Goal: Information Seeking & Learning: Learn about a topic

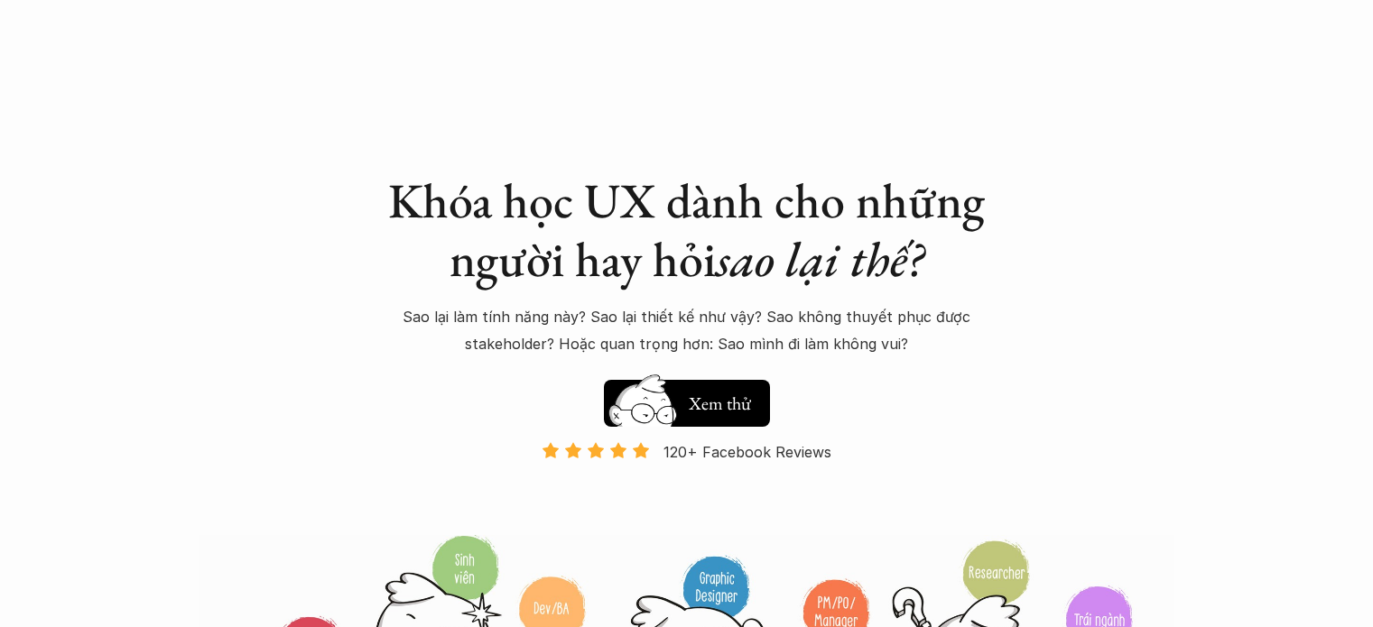
scroll to position [1715, 0]
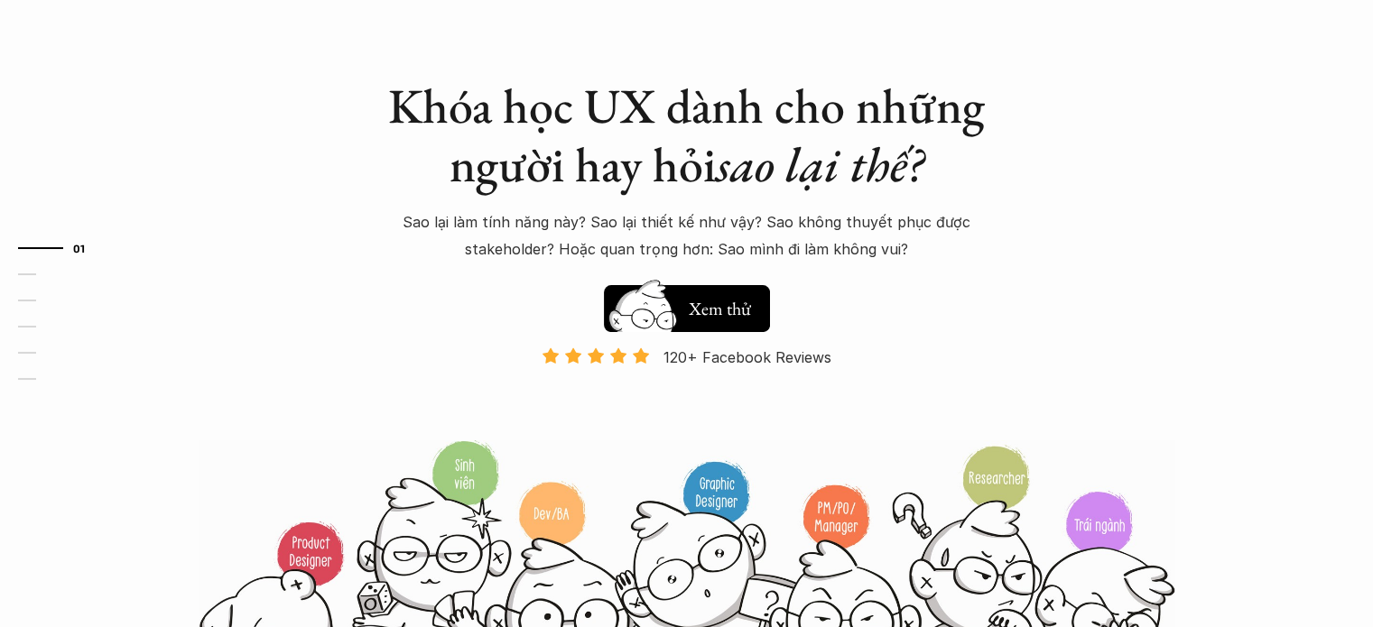
scroll to position [90, 0]
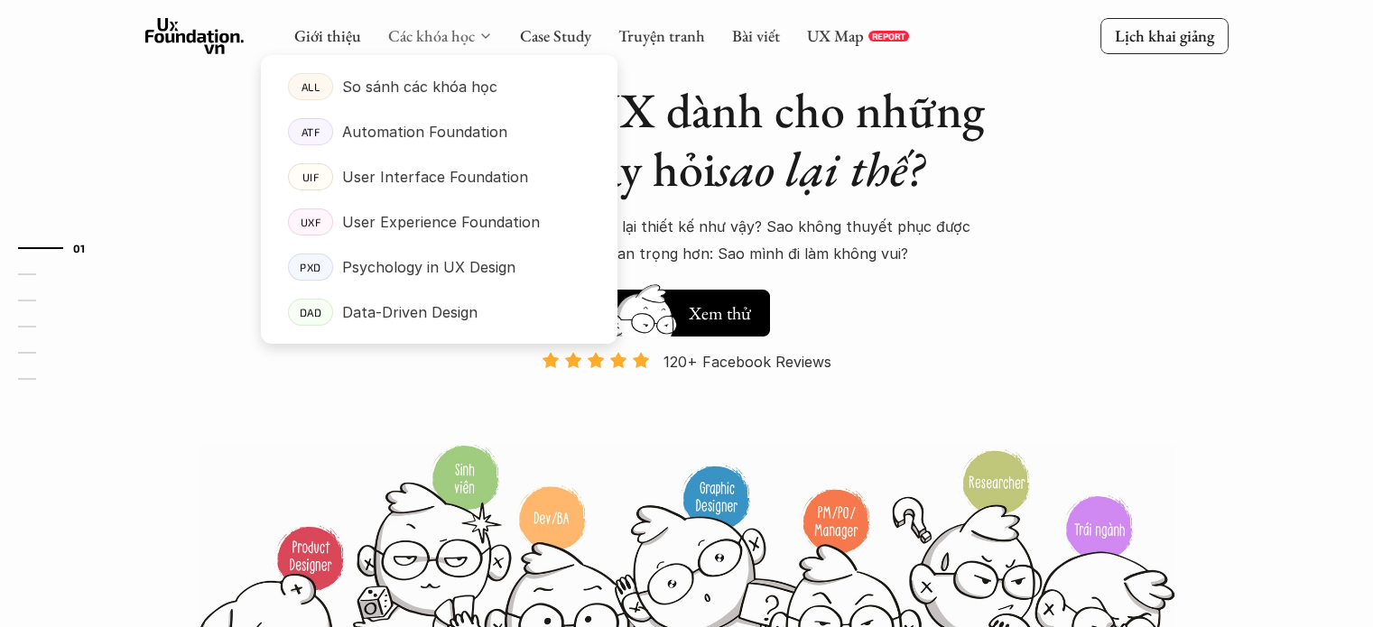
click at [448, 32] on link "Các khóa học" at bounding box center [431, 35] width 87 height 21
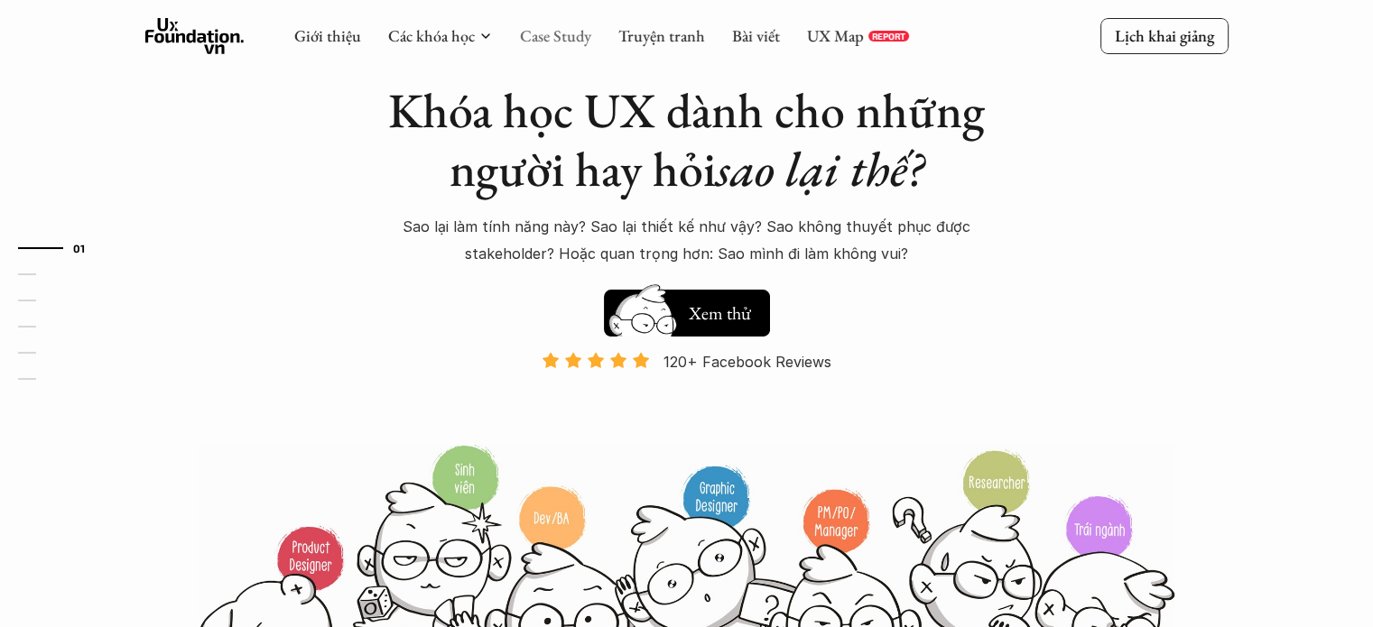
click at [556, 35] on link "Case Study" at bounding box center [555, 35] width 71 height 21
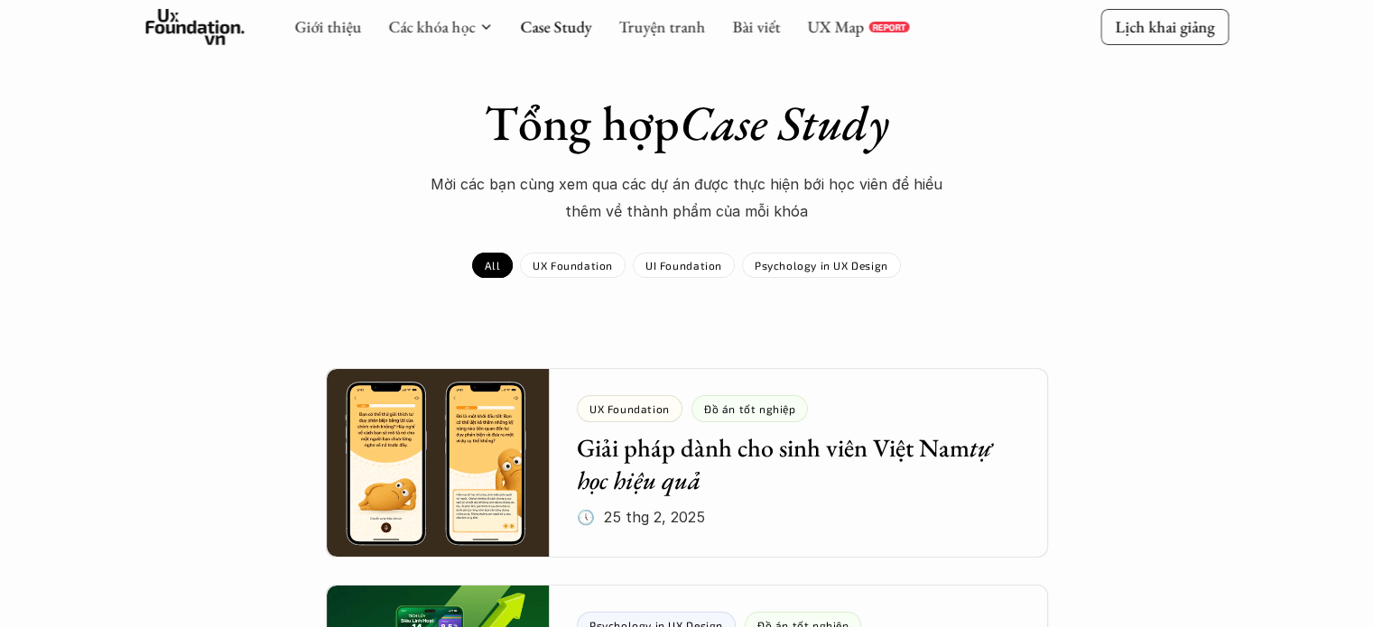
scroll to position [271, 0]
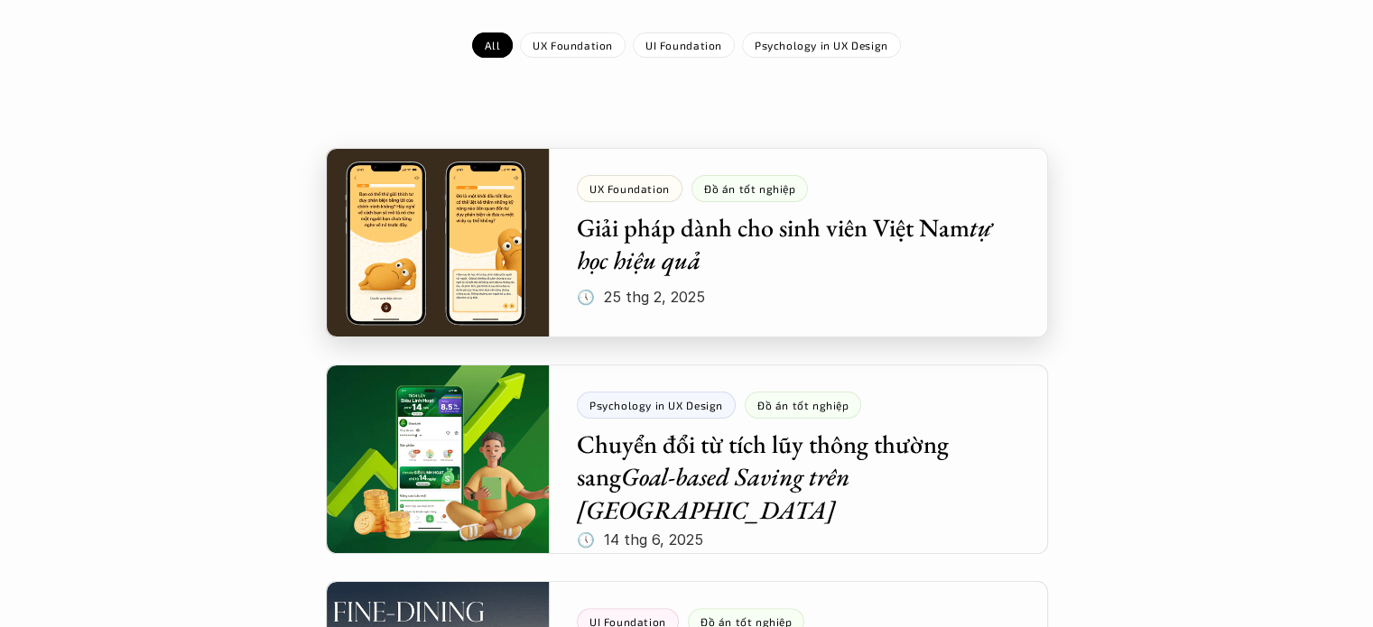
click at [888, 183] on div at bounding box center [687, 243] width 722 height 190
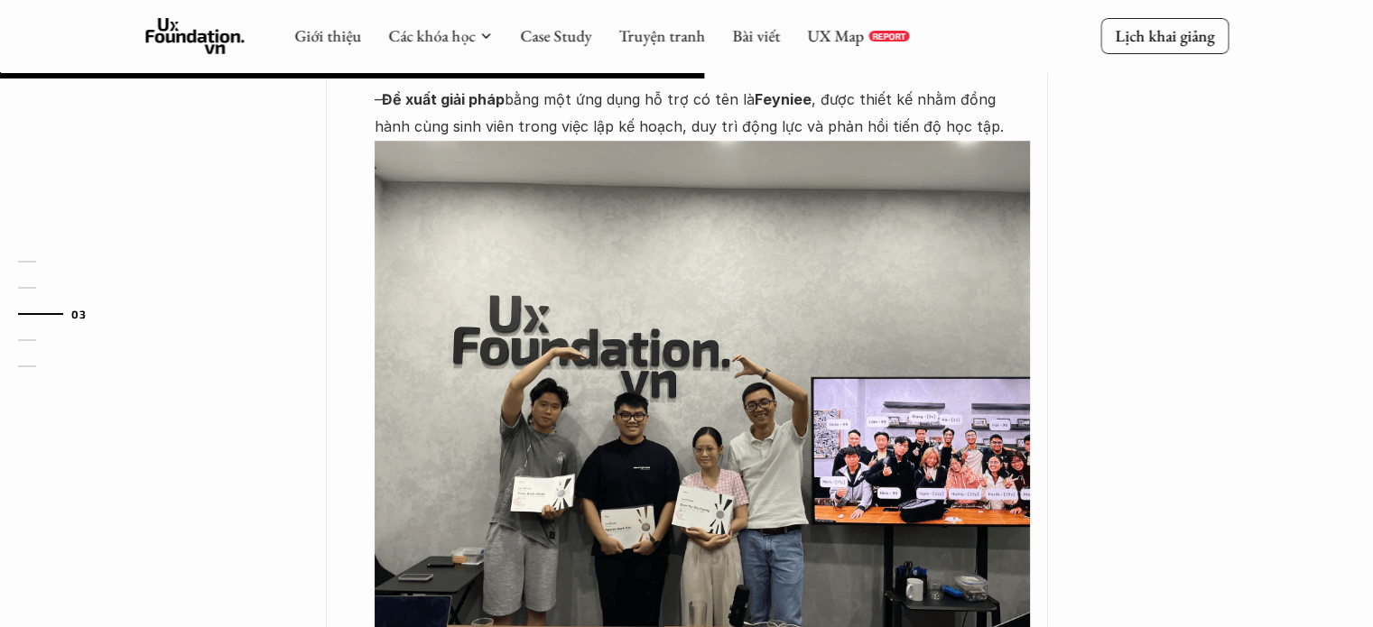
scroll to position [1354, 0]
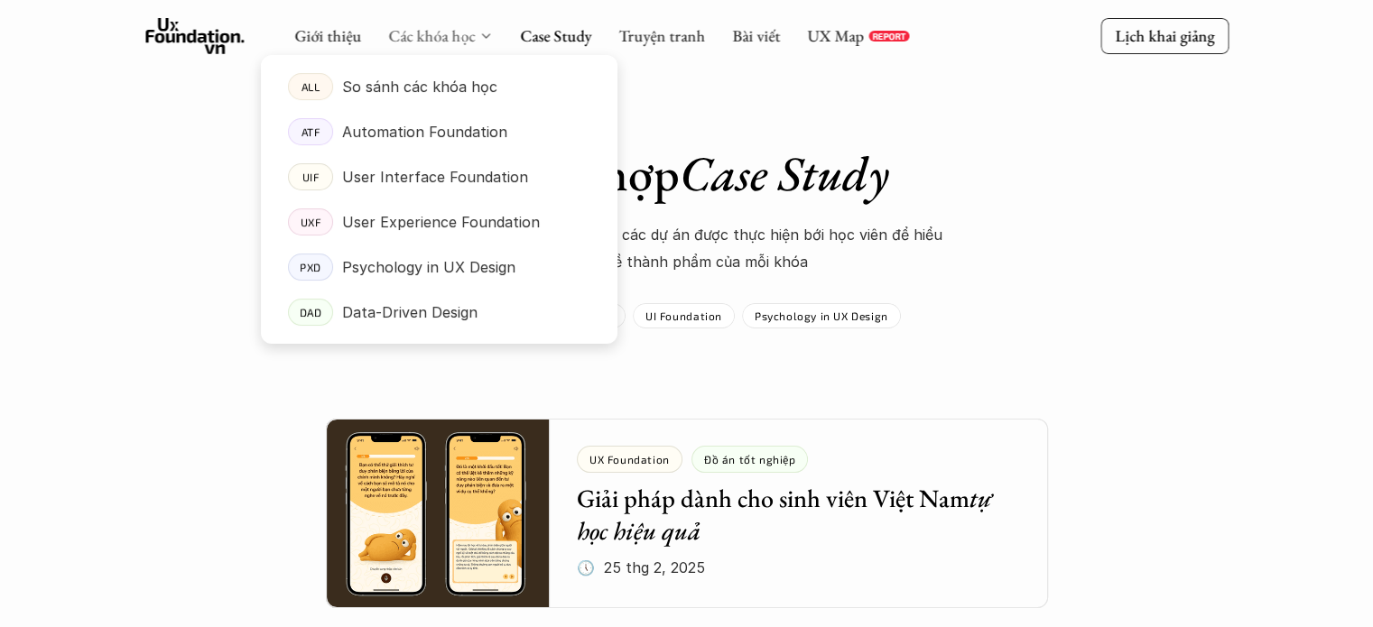
click at [449, 32] on link "Các khóa học" at bounding box center [431, 35] width 87 height 21
click at [451, 166] on p "User Interface Foundation" at bounding box center [435, 176] width 186 height 27
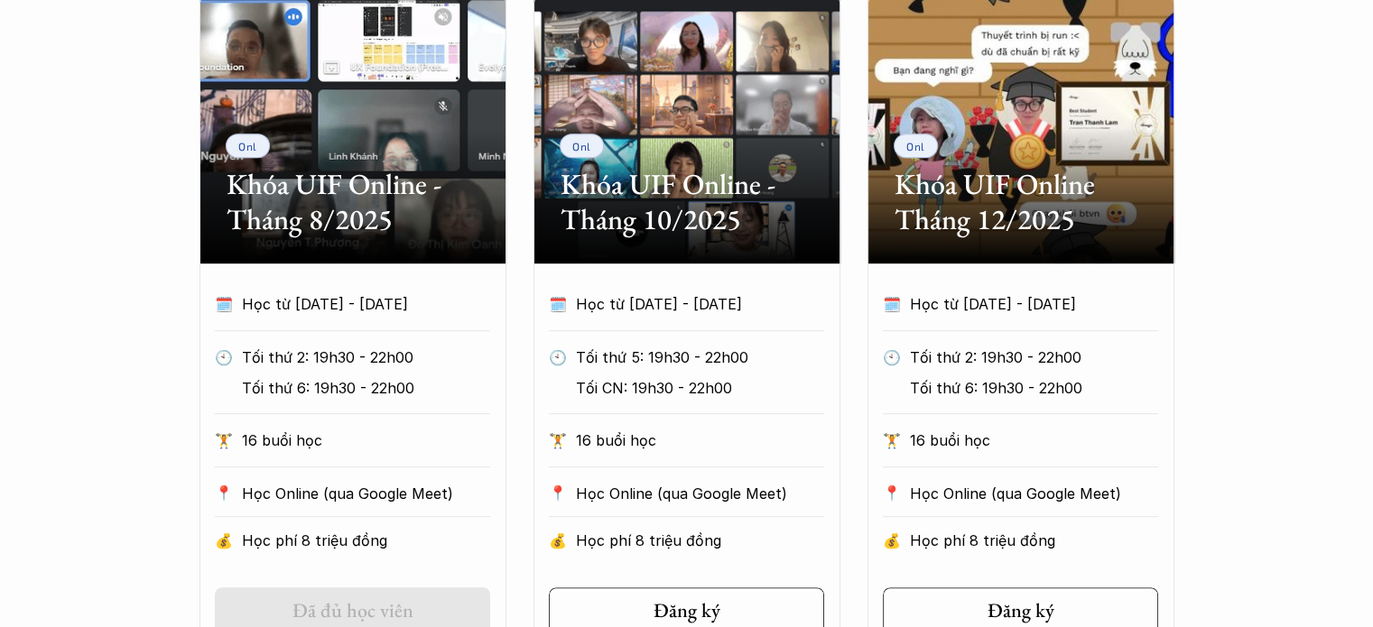
scroll to position [993, 0]
